Goal: Check status

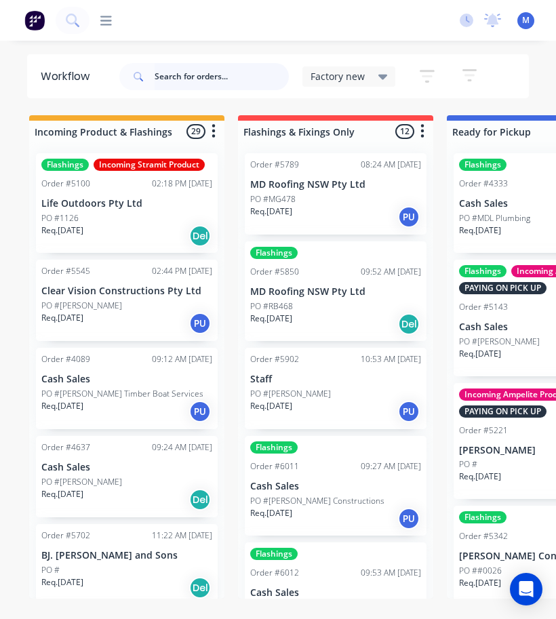
click at [233, 75] on input "text" at bounding box center [222, 76] width 134 height 27
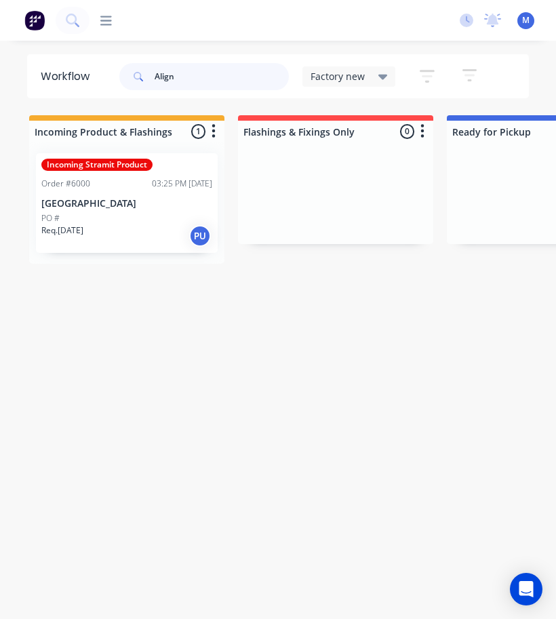
type input "Align"
click at [151, 203] on p "[GEOGRAPHIC_DATA]" at bounding box center [126, 204] width 171 height 12
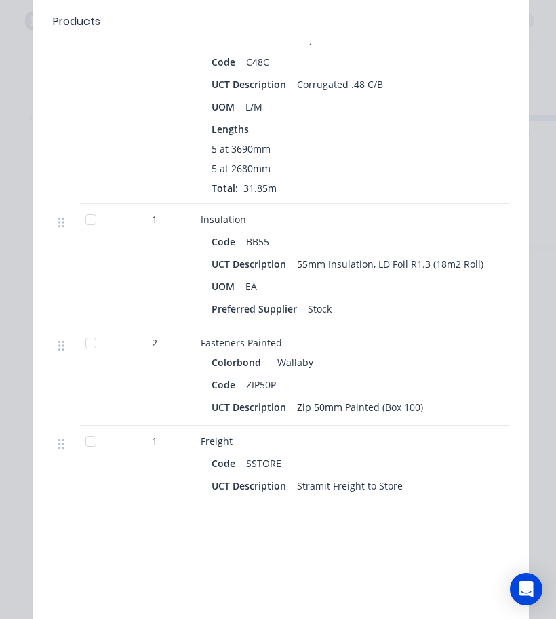
scroll to position [587, 0]
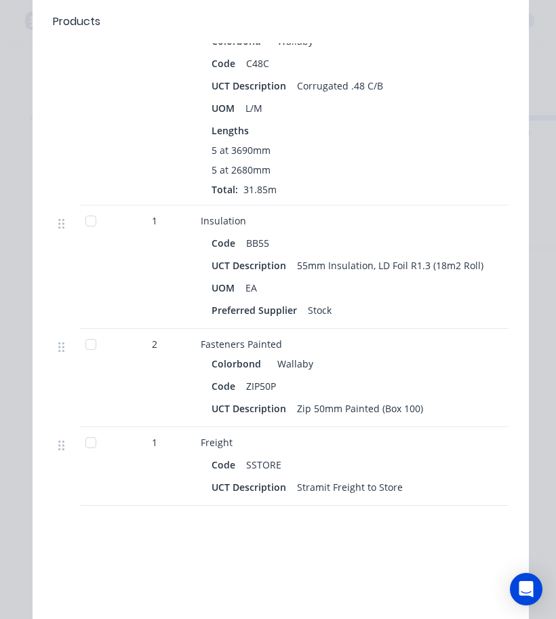
click at [87, 447] on div at bounding box center [90, 442] width 27 height 27
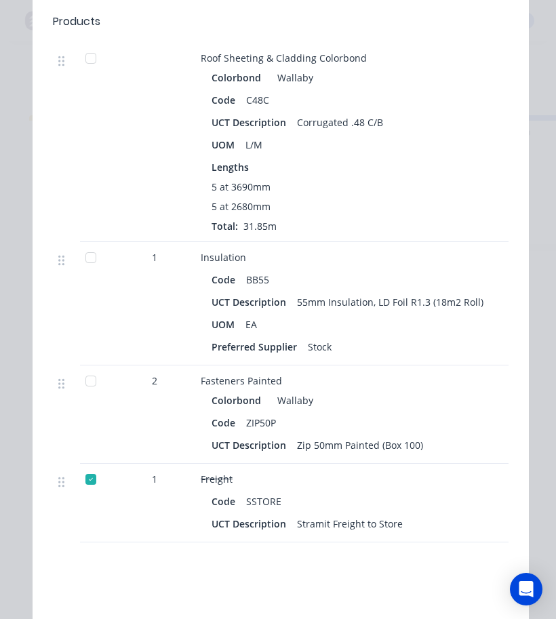
scroll to position [546, 0]
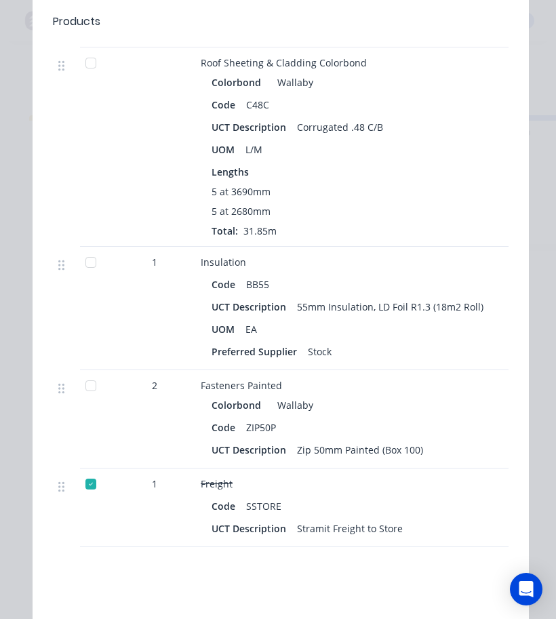
click at [90, 391] on div at bounding box center [90, 385] width 27 height 27
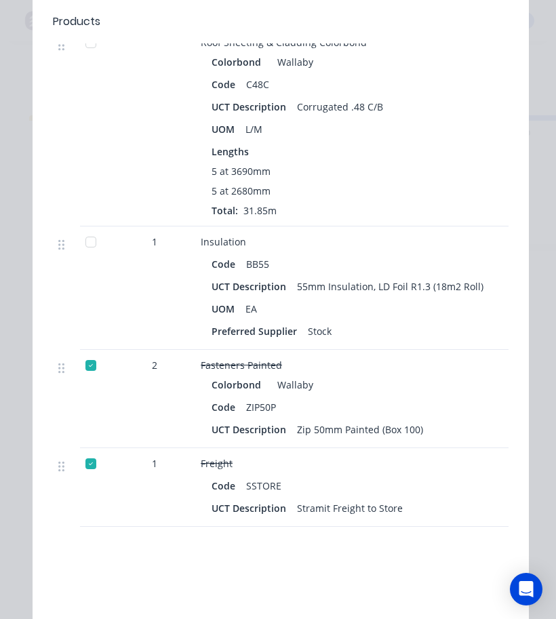
scroll to position [568, 0]
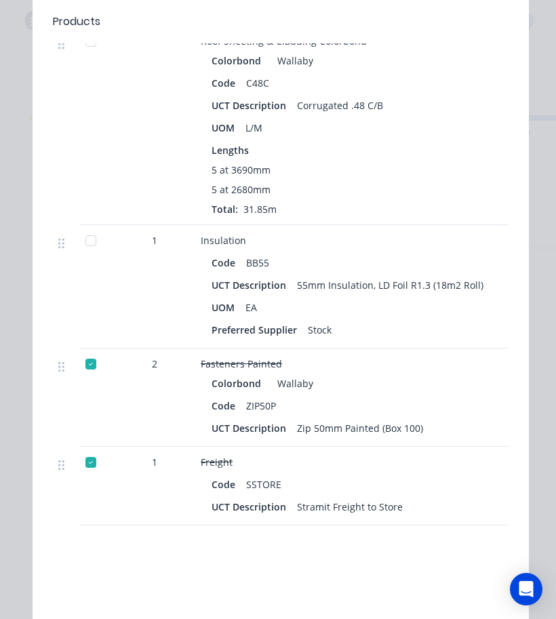
click at [87, 243] on div at bounding box center [90, 240] width 27 height 27
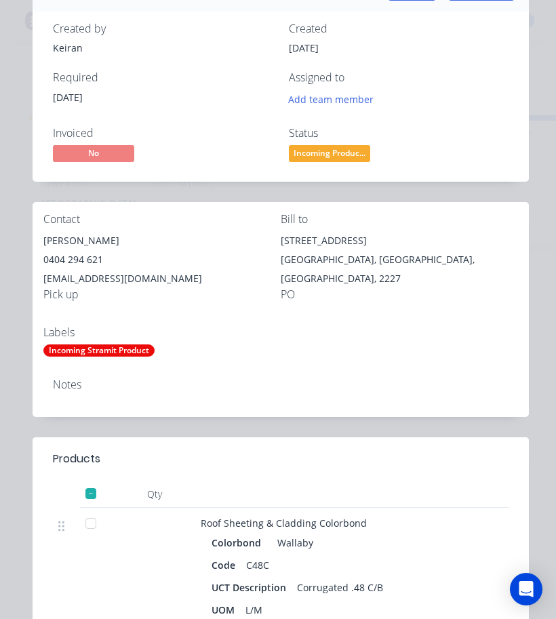
scroll to position [86, 0]
click at [345, 151] on span "Incoming Produc..." at bounding box center [329, 152] width 81 height 17
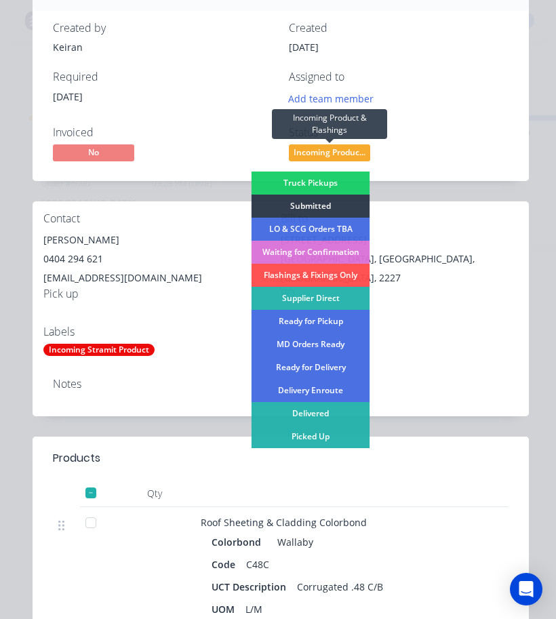
click at [339, 440] on div "Picked Up" at bounding box center [311, 436] width 119 height 23
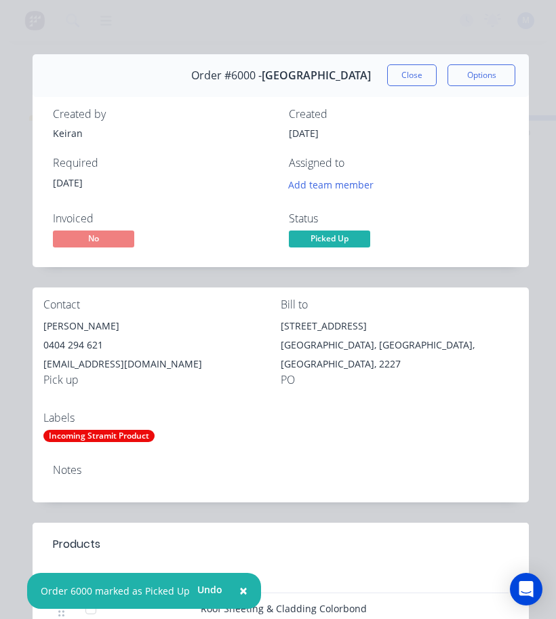
scroll to position [0, 0]
click at [415, 73] on button "Close" at bounding box center [412, 75] width 50 height 22
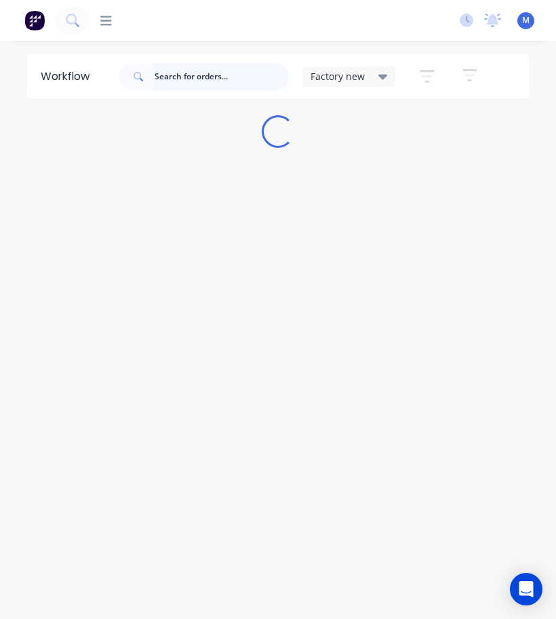
click at [180, 81] on input "text" at bounding box center [222, 76] width 134 height 27
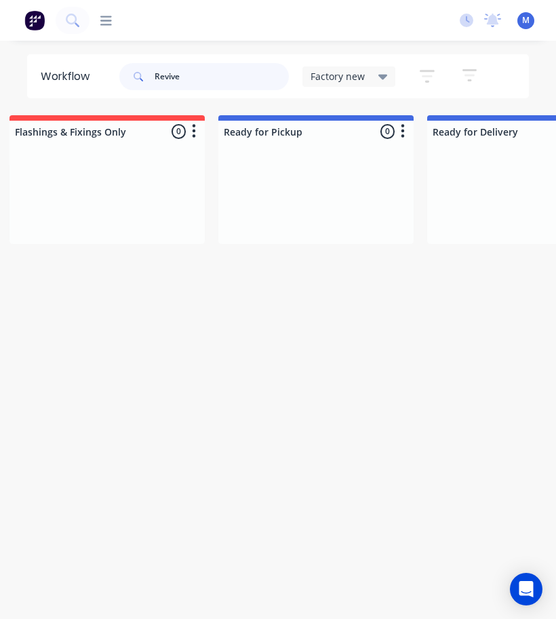
scroll to position [0, 255]
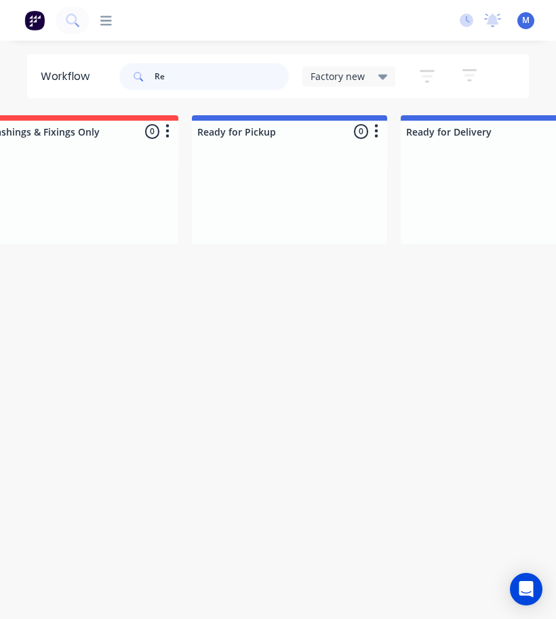
type input "R"
